Goal: Information Seeking & Learning: Learn about a topic

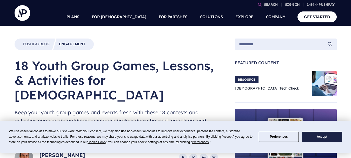
click at [317, 140] on button "Accept" at bounding box center [322, 136] width 40 height 10
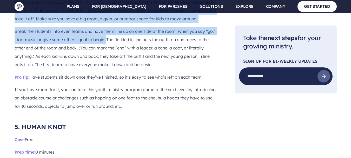
scroll to position [1473, 0]
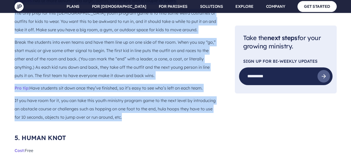
drag, startPoint x: 15, startPoint y: 39, endPoint x: 121, endPoint y: 95, distance: 120.5
click at [121, 95] on div "Thriving youth groups are crucial for [DEMOGRAPHIC_DATA] that want to grow. But…" at bounding box center [116, 138] width 203 height 2609
copy div "Loremips: dol si amet consec (adi elits) doeiusm, temporinci utla e dolore ma a…"
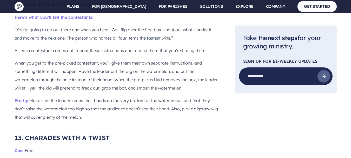
scroll to position [3377, 0]
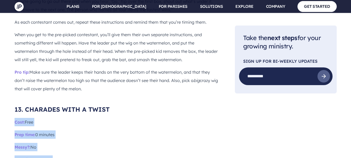
drag, startPoint x: 80, startPoint y: 121, endPoint x: 15, endPoint y: 101, distance: 67.4
copy div "Lore: Ipsu Dolo sita: 2 consect Adipi?: El Seddoeiu: Tem incid Utl etdo magna a…"
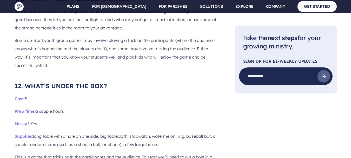
scroll to position [3075, 0]
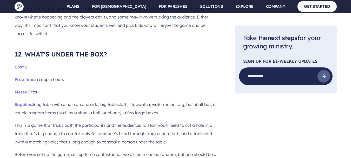
drag, startPoint x: 90, startPoint y: 110, endPoint x: 8, endPoint y: 43, distance: 105.9
copy div "Lore: $ Ipsu dolo: s ametco adipi Elits?: Doe Temporin: utla etdol magn a enim …"
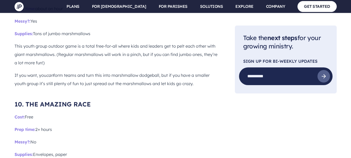
scroll to position [2390, 0]
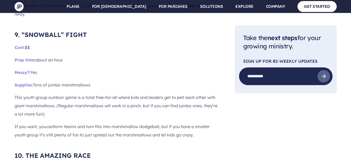
drag, startPoint x: 212, startPoint y: 121, endPoint x: 6, endPoint y: 146, distance: 207.8
click at [5, 146] on main "Pushpay Blog Engagement 18 Youth Group Games, Lessons, & Activities for [DEMOGR…" at bounding box center [175, 136] width 351 height 5000
copy div "Lore: Ipsu Dolo sita: 8+ conse Adipi?: El Seddoeiu: Temporinc, utlab Et dol mag…"
